Goal: Information Seeking & Learning: Learn about a topic

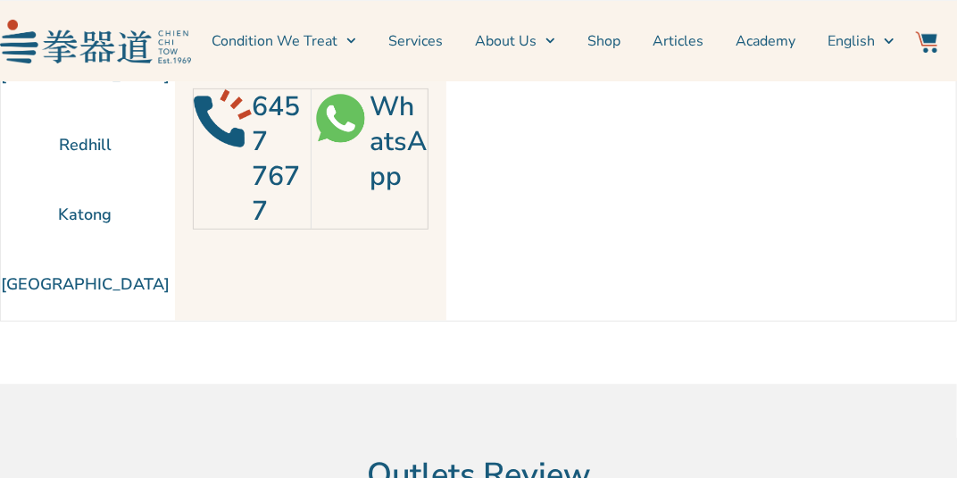
scroll to position [88, 0]
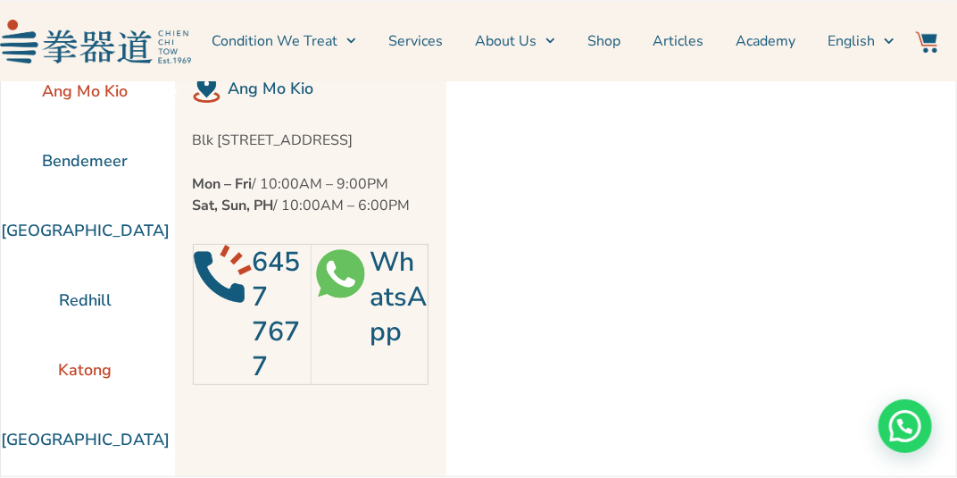
click at [61, 371] on li "Katong" at bounding box center [85, 370] width 169 height 70
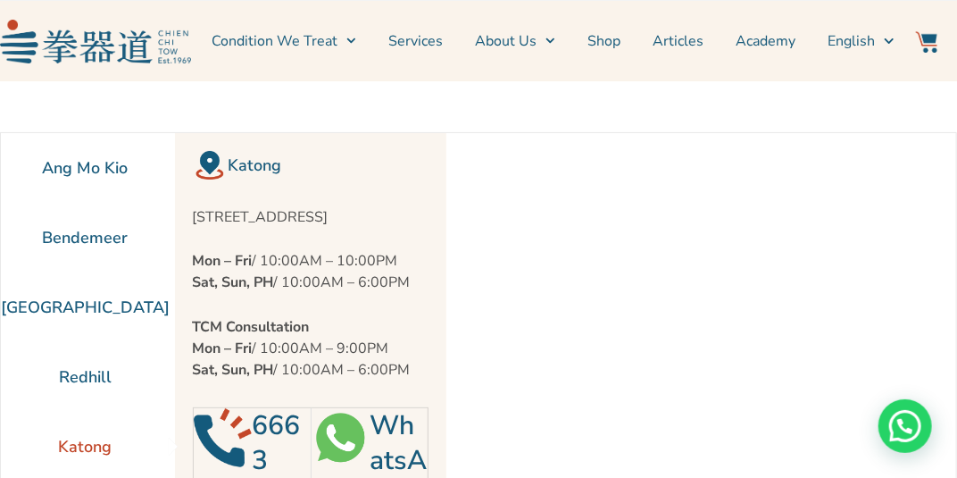
scroll to position [0, 0]
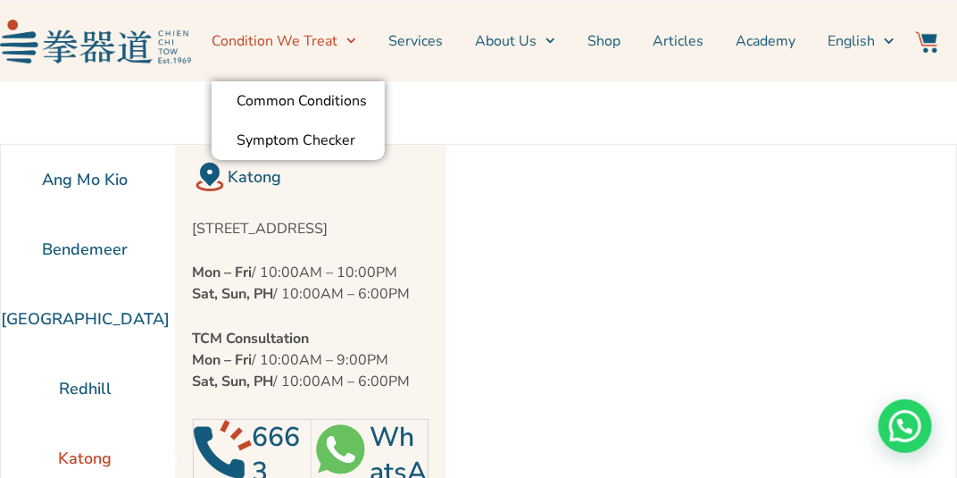
click at [356, 44] on icon "Menu" at bounding box center [351, 41] width 10 height 10
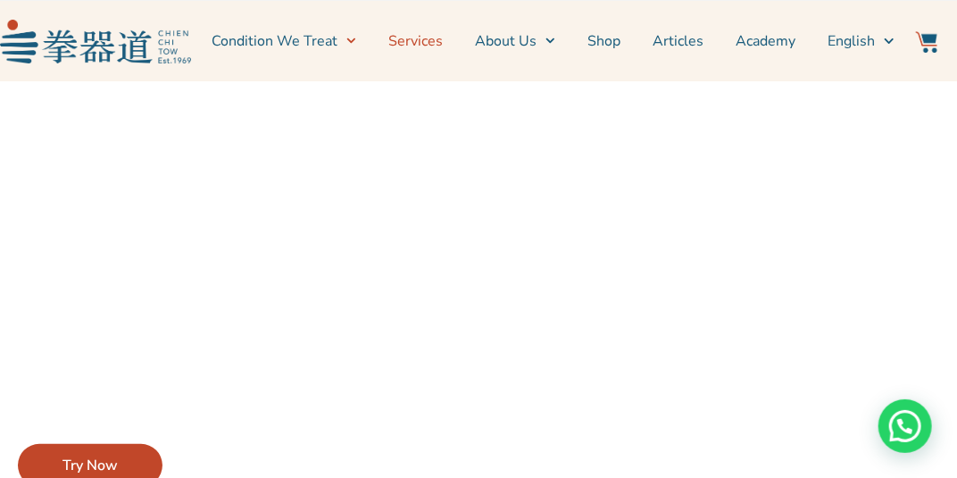
click at [432, 39] on link "Services" at bounding box center [415, 41] width 54 height 45
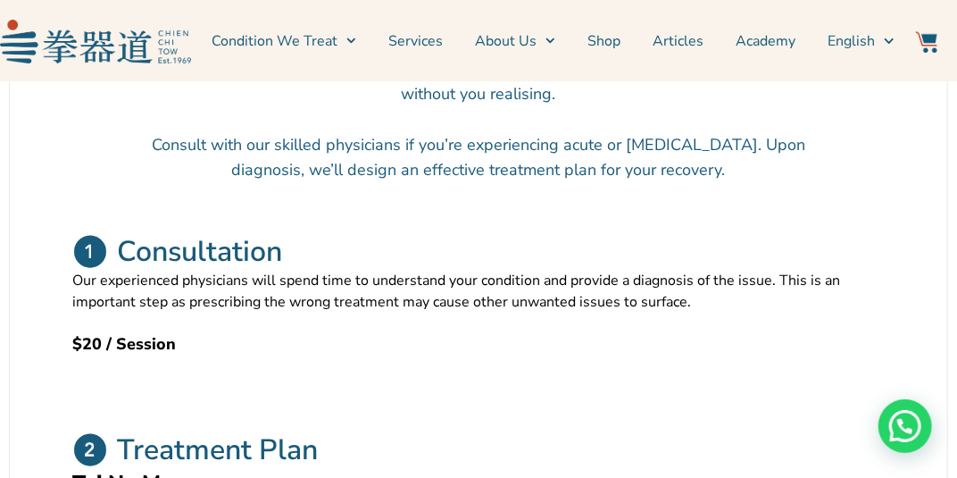
scroll to position [478, 0]
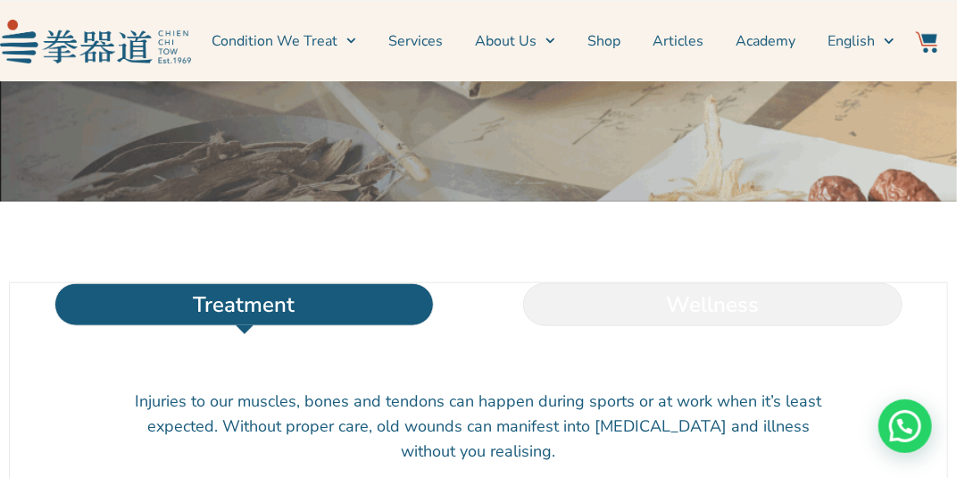
click at [636, 283] on li "Wellness" at bounding box center [712, 304] width 469 height 43
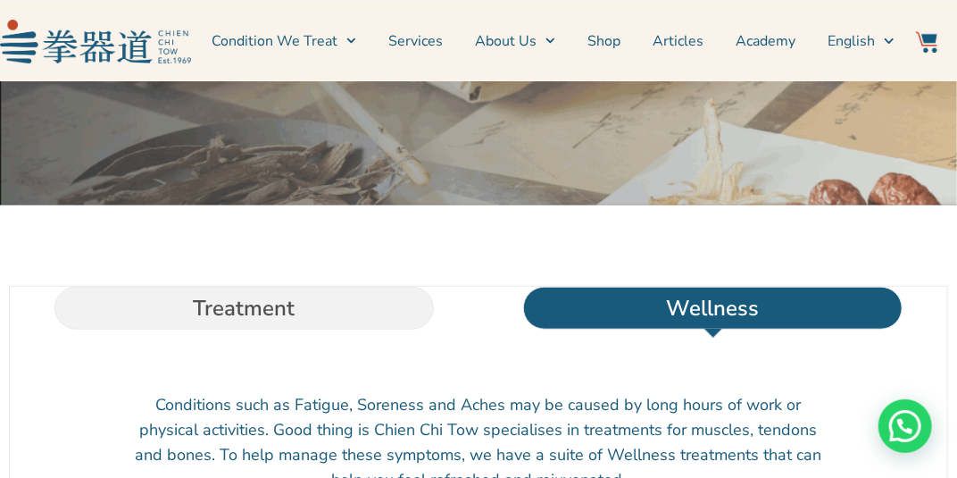
scroll to position [671, 0]
